Goal: Task Accomplishment & Management: Use online tool/utility

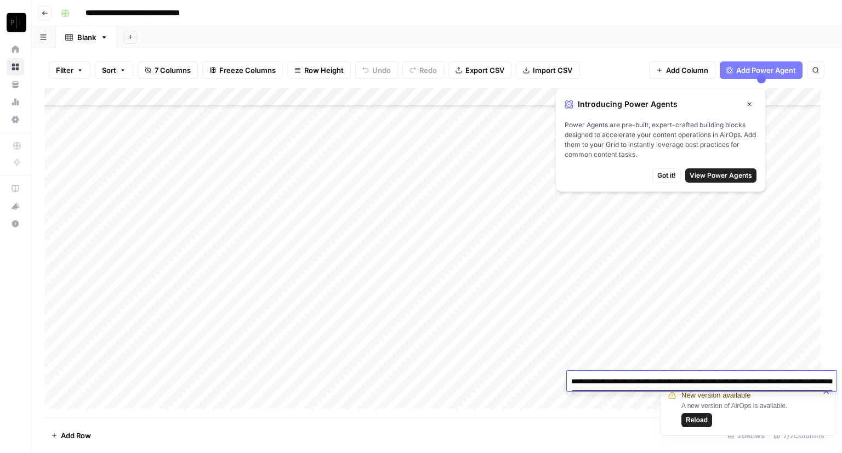
scroll to position [199, 0]
drag, startPoint x: 702, startPoint y: 9, endPoint x: 721, endPoint y: 0, distance: 20.8
click at [702, 9] on div "**********" at bounding box center [443, 13] width 774 height 18
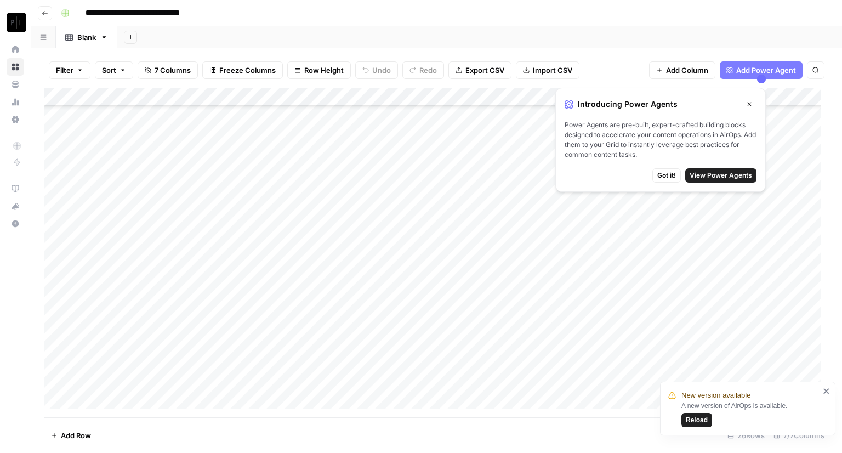
click at [48, 14] on icon "button" at bounding box center [45, 13] width 7 height 7
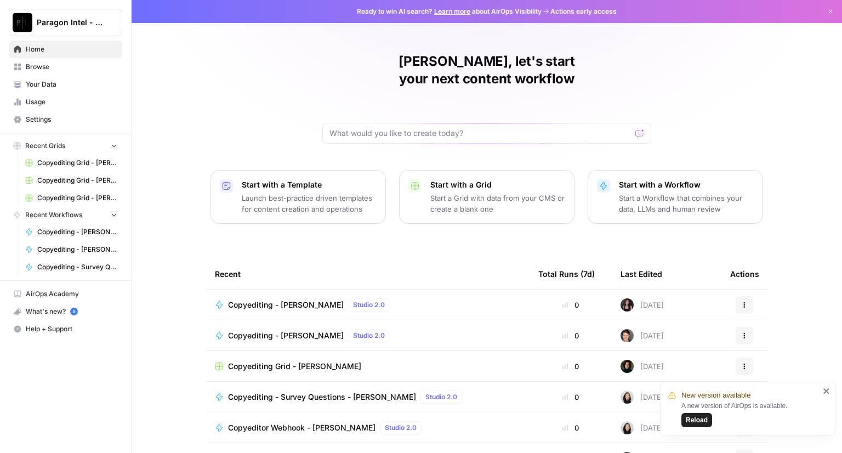
click at [266, 299] on span "Copyediting - [PERSON_NAME]" at bounding box center [286, 304] width 116 height 11
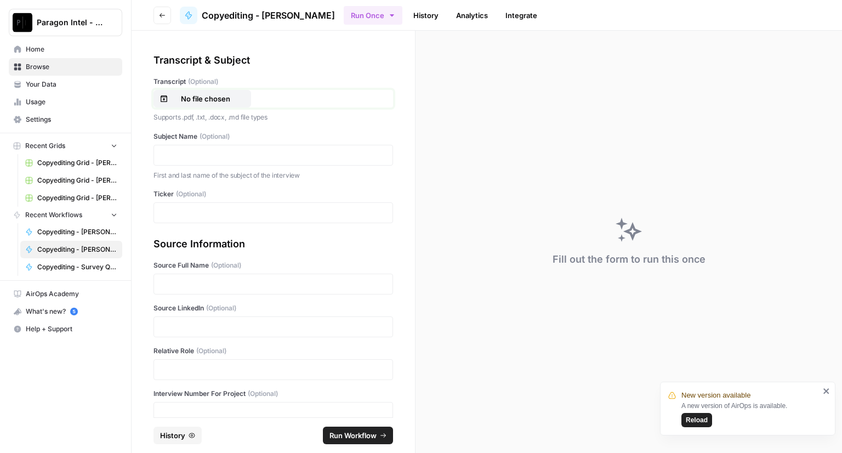
click at [208, 101] on p "No file chosen" at bounding box center [205, 98] width 70 height 11
click at [199, 163] on div at bounding box center [272, 155] width 239 height 21
click at [193, 158] on p at bounding box center [273, 155] width 225 height 11
click at [188, 215] on p at bounding box center [273, 212] width 225 height 11
click at [178, 280] on p at bounding box center [273, 283] width 225 height 11
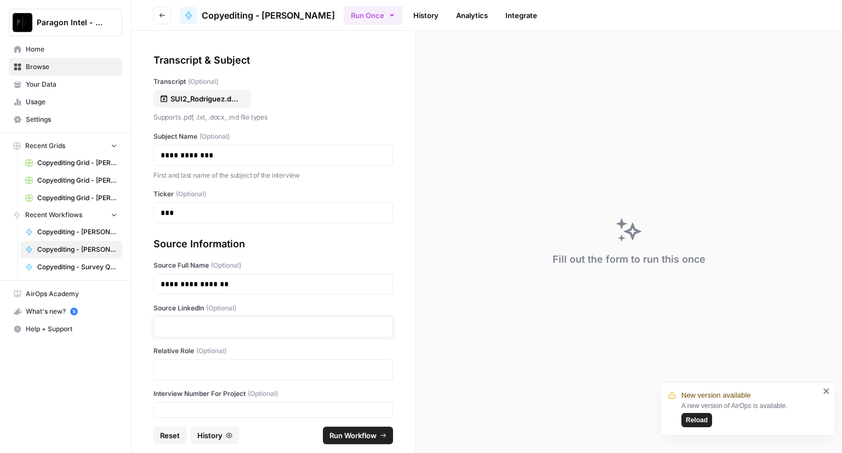
click at [181, 329] on p at bounding box center [273, 326] width 225 height 11
click at [180, 373] on p at bounding box center [273, 369] width 225 height 11
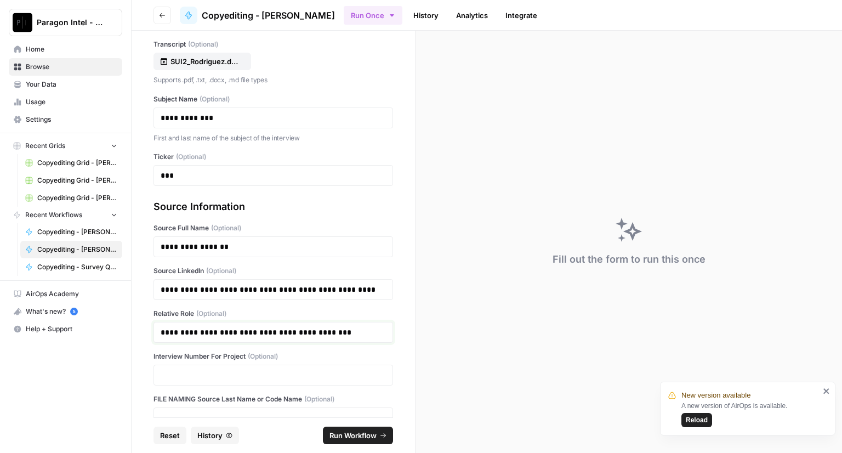
scroll to position [55, 0]
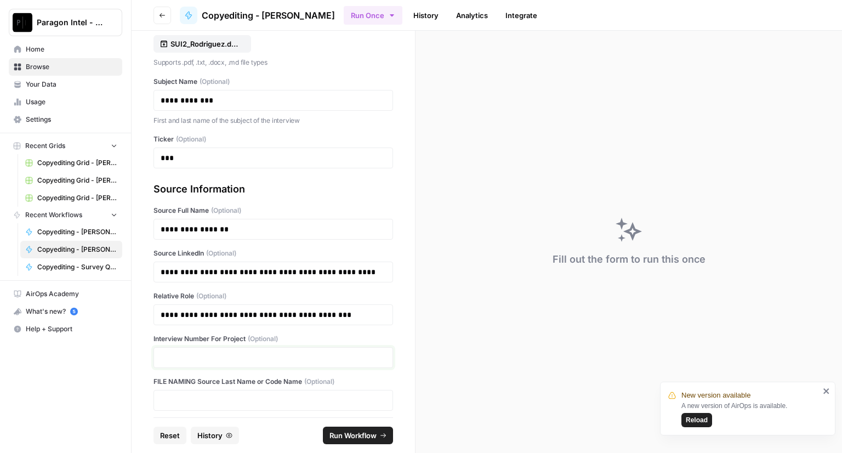
click at [182, 360] on p at bounding box center [273, 357] width 225 height 11
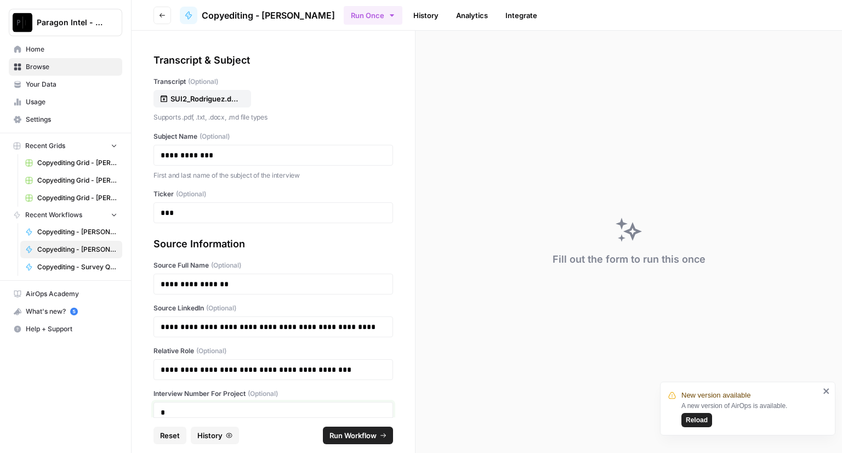
scroll to position [60, 0]
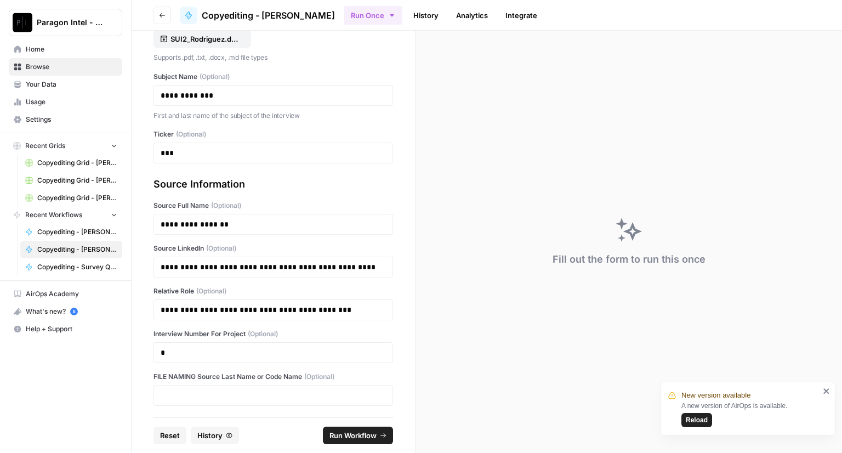
click at [357, 435] on span "Run Workflow" at bounding box center [352, 435] width 47 height 11
